Goal: Navigation & Orientation: Find specific page/section

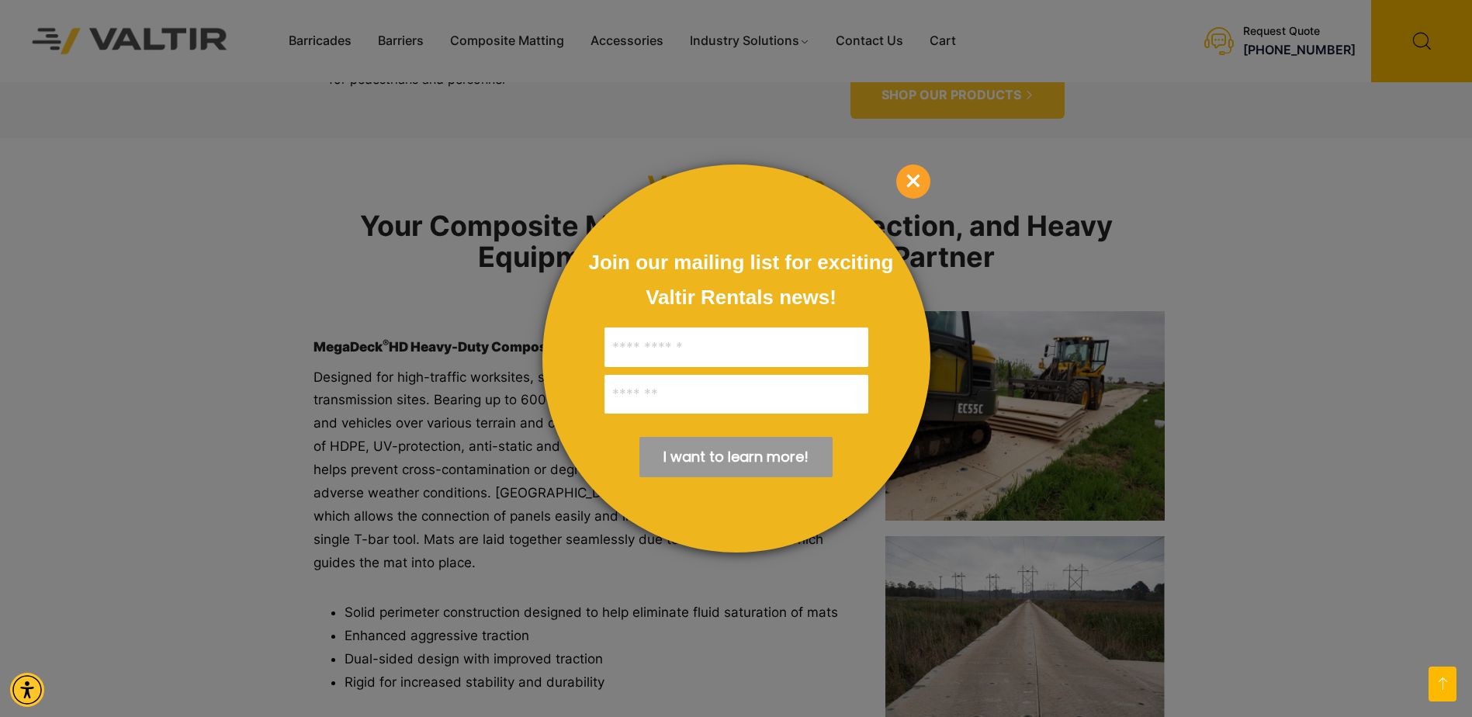
scroll to position [1552, 0]
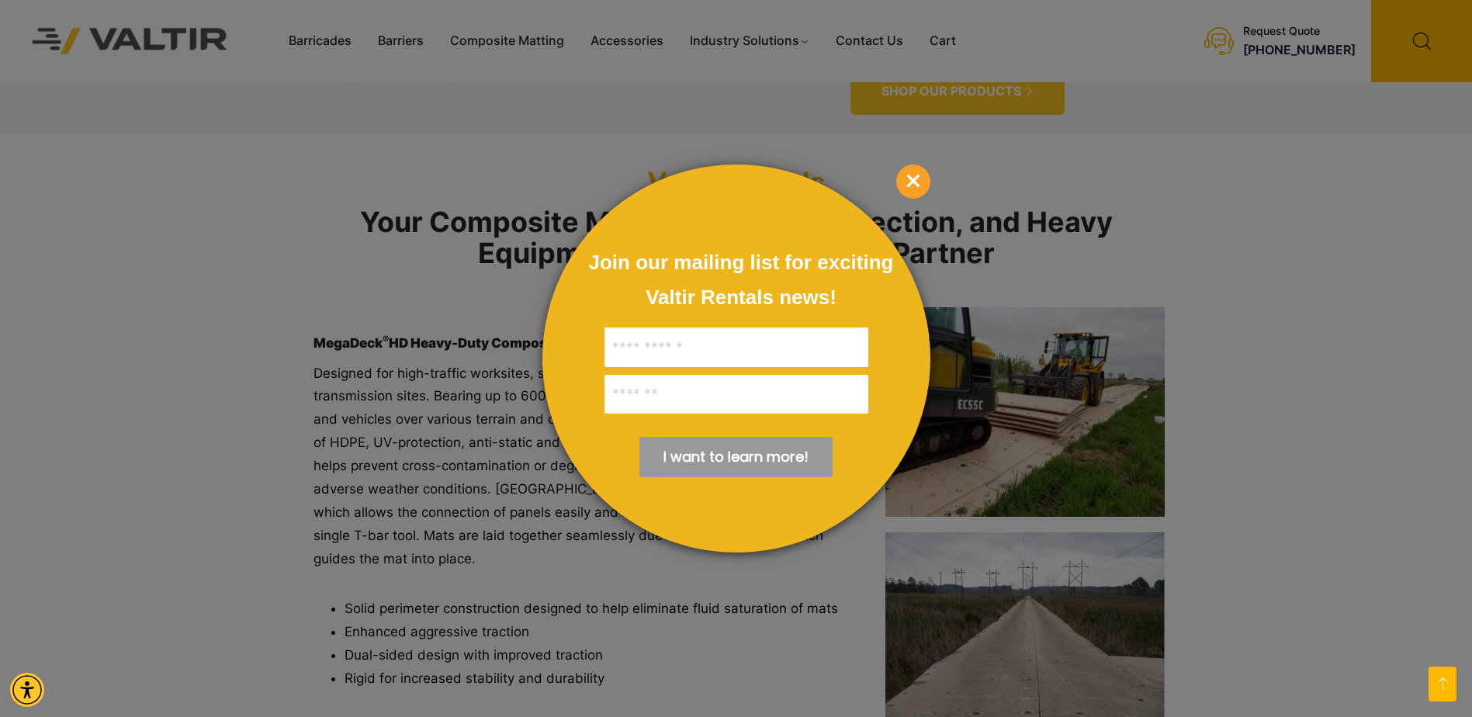
click at [912, 179] on span "×" at bounding box center [914, 182] width 34 height 34
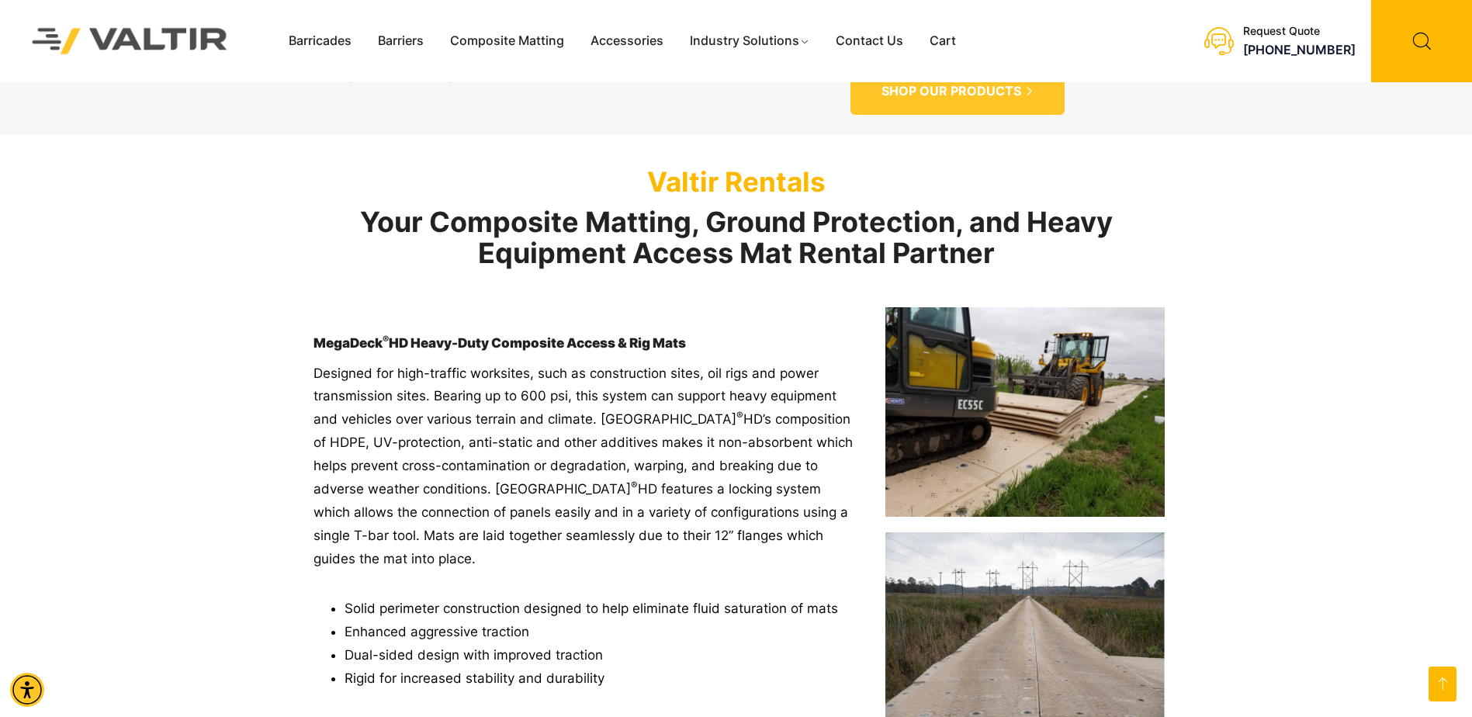
click at [1037, 372] on img at bounding box center [1025, 412] width 279 height 210
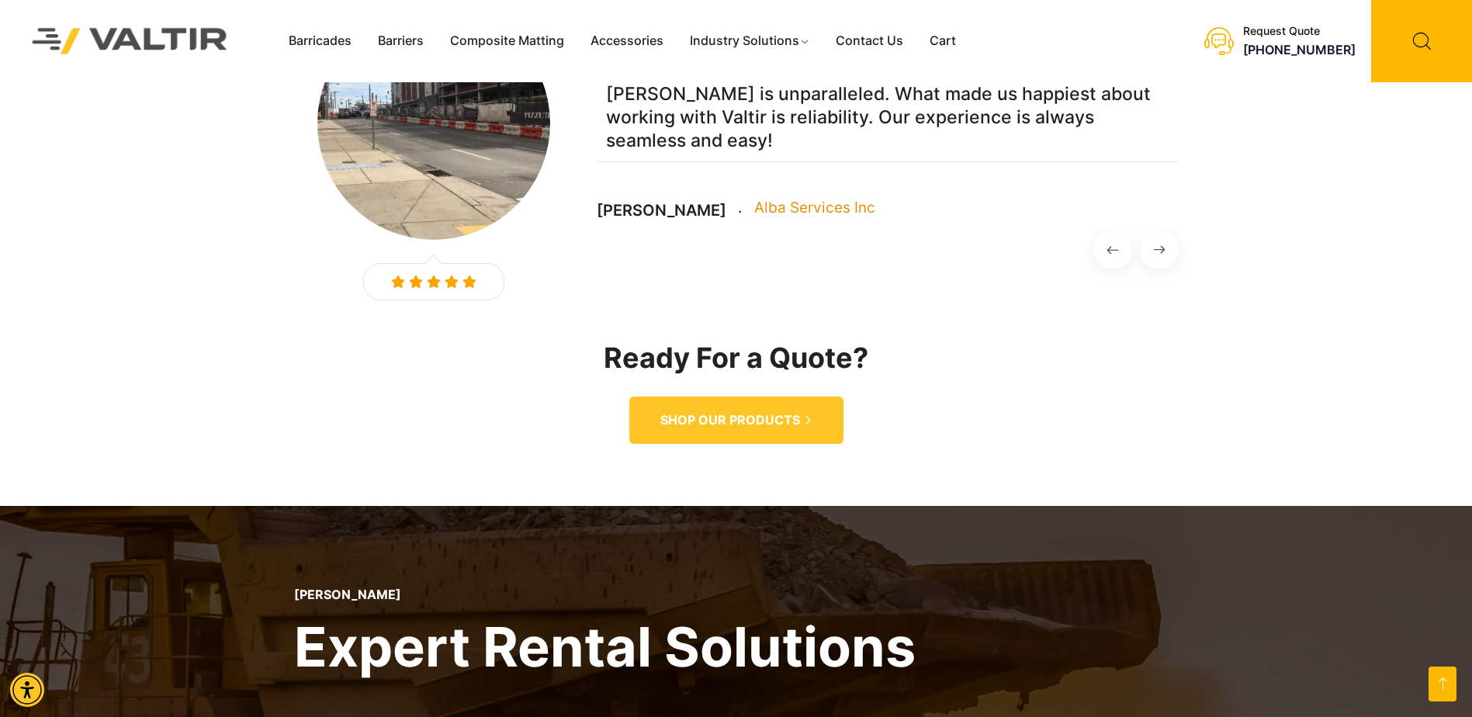
scroll to position [4036, 0]
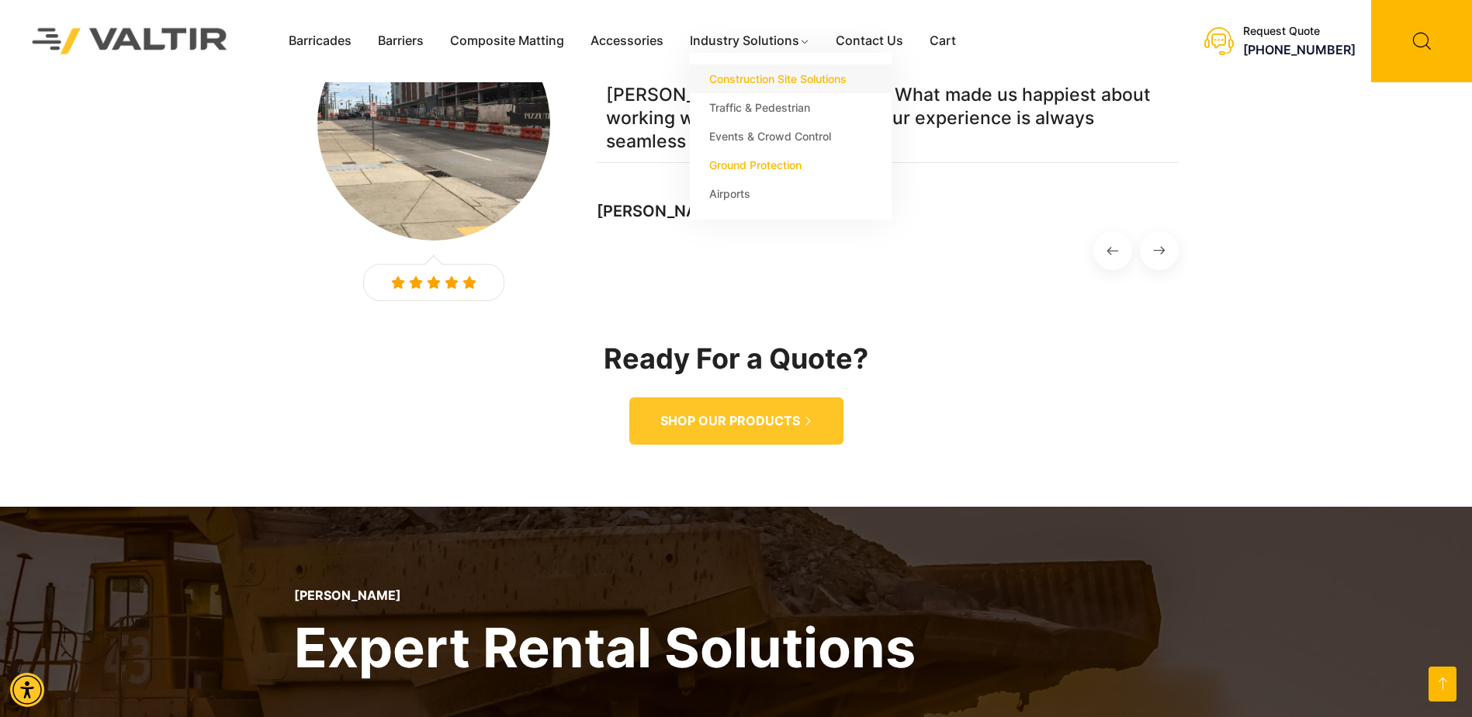
click at [784, 78] on link "Construction Site Solutions" at bounding box center [791, 78] width 202 height 29
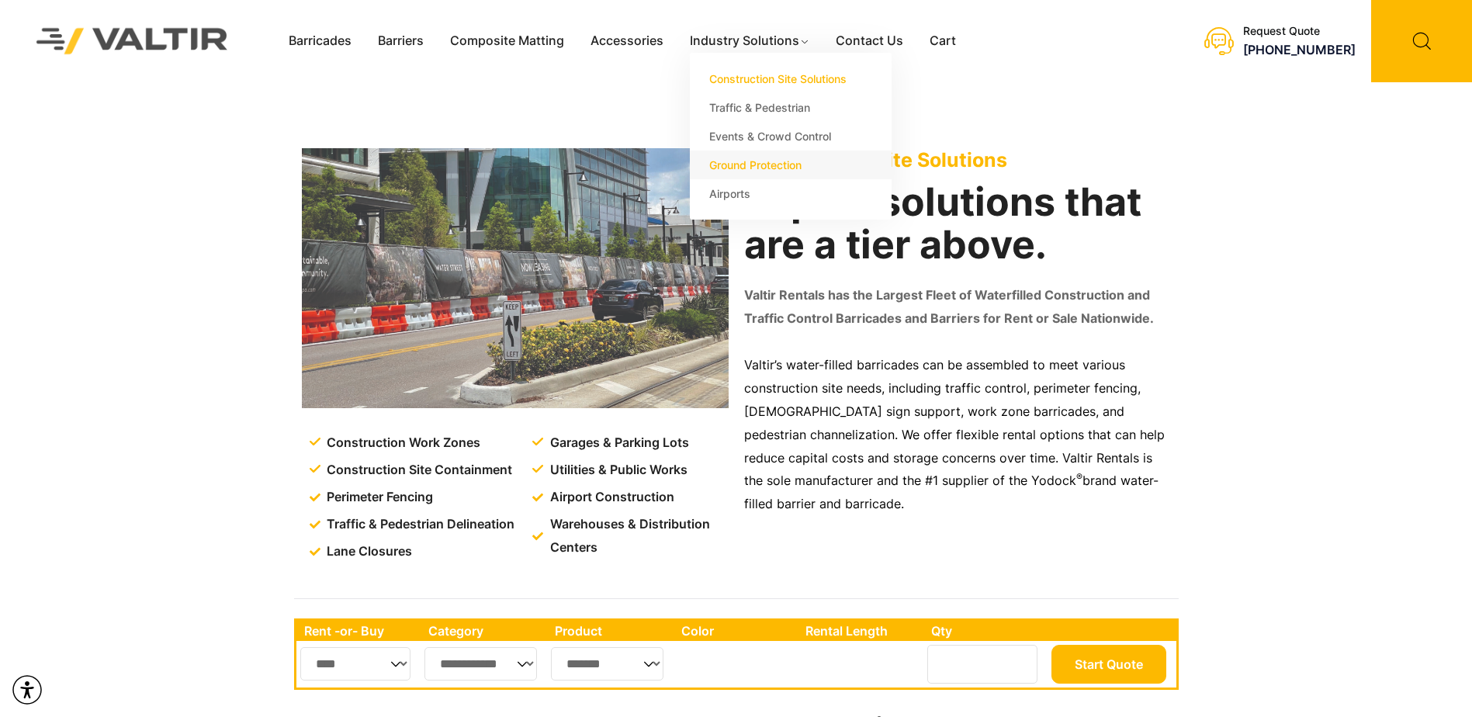
click at [744, 168] on link "Ground Protection" at bounding box center [791, 165] width 202 height 29
